Goal: Find specific page/section: Find specific page/section

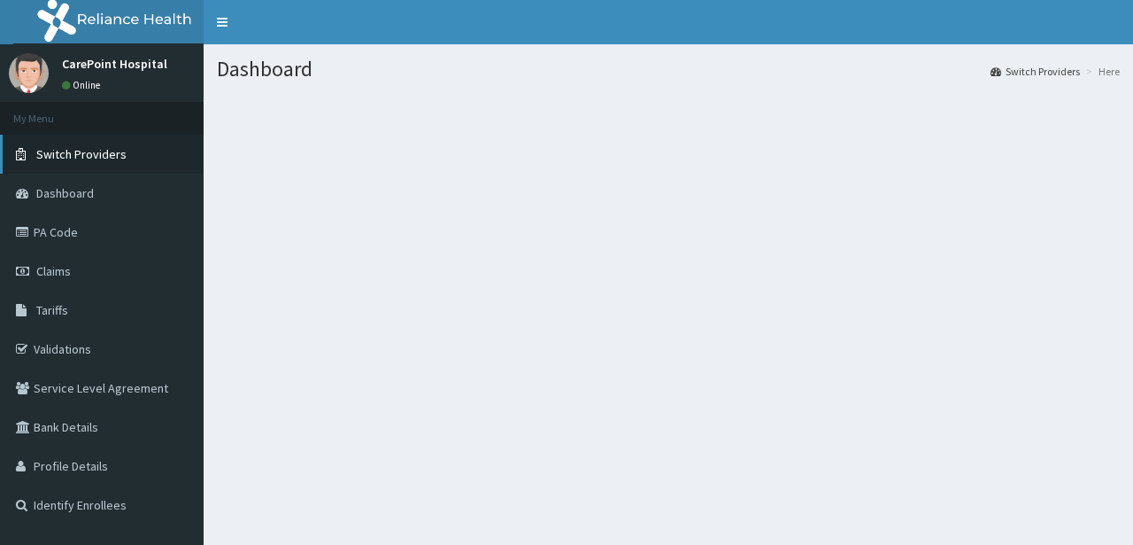
click at [78, 160] on span "Switch Providers" at bounding box center [81, 154] width 90 height 16
click at [98, 158] on span "Switch Providers" at bounding box center [81, 154] width 90 height 16
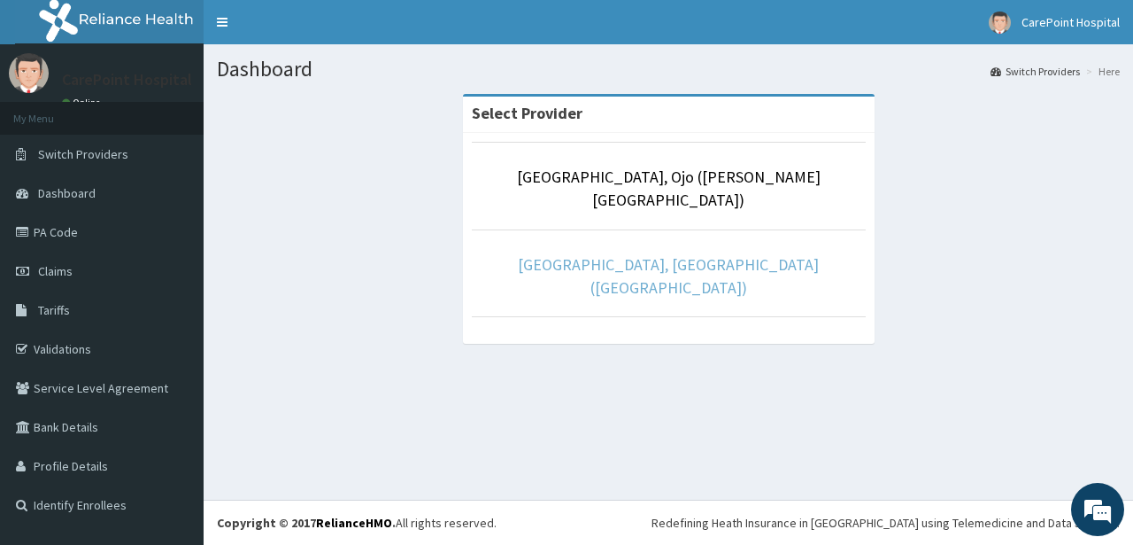
click at [539, 254] on link "[GEOGRAPHIC_DATA], [GEOGRAPHIC_DATA] ([GEOGRAPHIC_DATA])" at bounding box center [668, 275] width 301 height 43
